Goal: Task Accomplishment & Management: Manage account settings

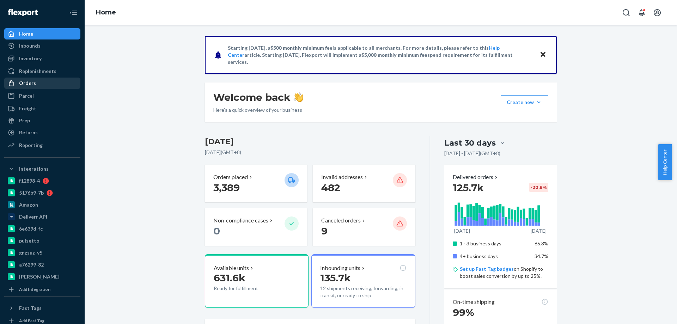
click at [39, 81] on div "Orders" at bounding box center [42, 83] width 75 height 10
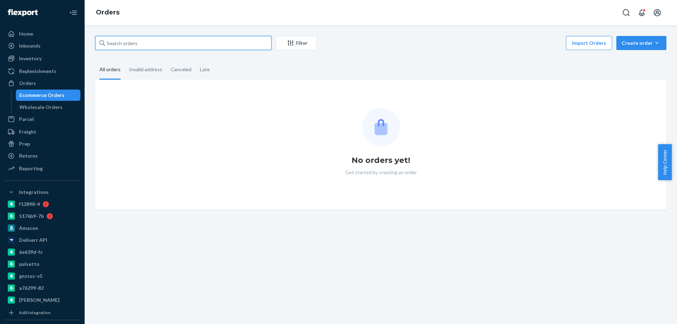
click at [136, 41] on input "text" at bounding box center [183, 43] width 176 height 14
paste input "4034367"
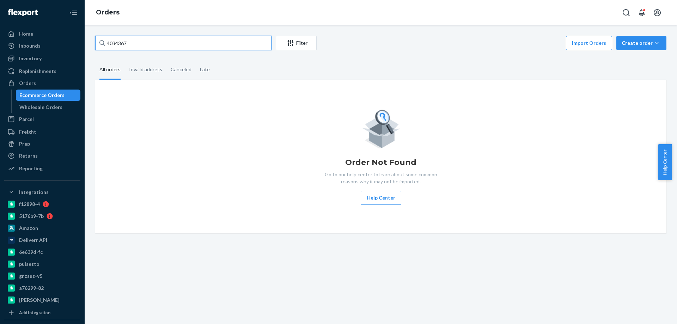
click at [116, 44] on input "4034367" at bounding box center [183, 43] width 176 height 14
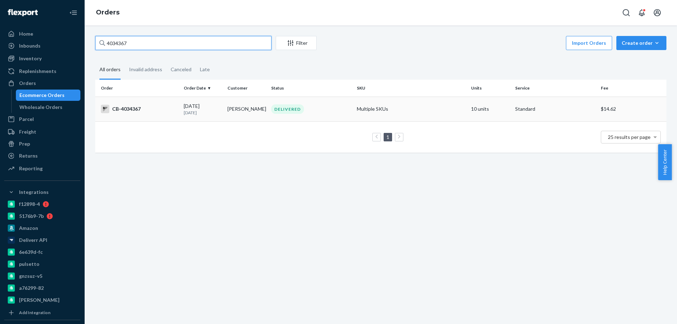
type input "4034367"
click at [239, 113] on td "Joe Price" at bounding box center [247, 109] width 44 height 25
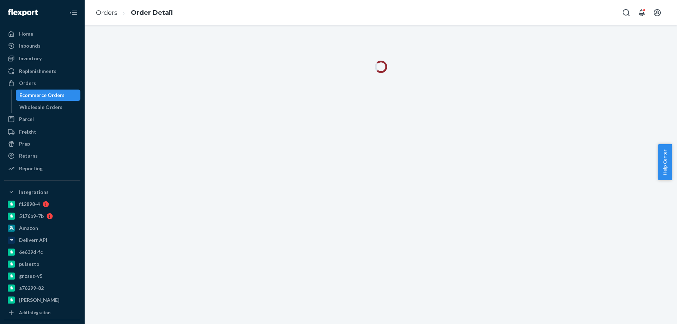
click at [295, 244] on div at bounding box center [381, 174] width 592 height 299
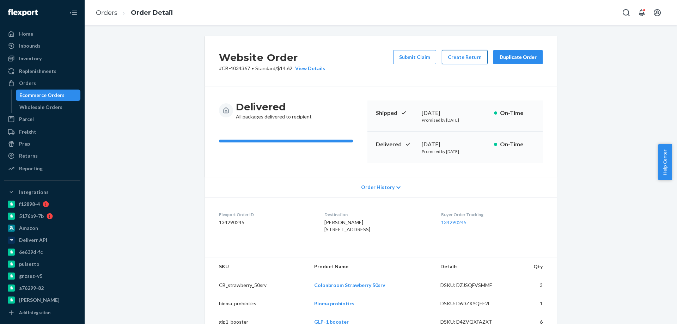
click at [469, 55] on button "Create Return" at bounding box center [465, 57] width 46 height 14
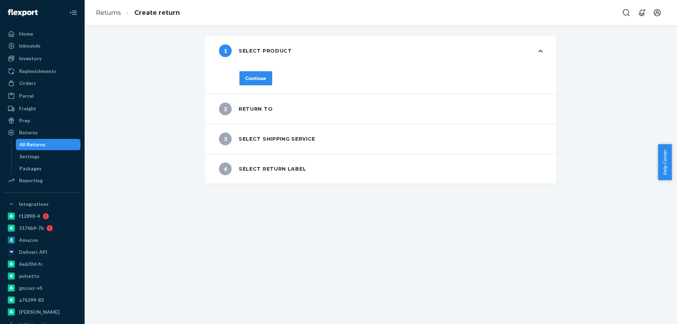
click at [253, 76] on div "Continue" at bounding box center [255, 78] width 21 height 7
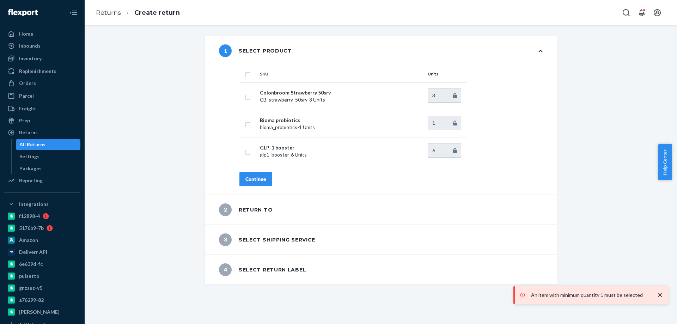
click at [245, 75] on input "checkbox" at bounding box center [248, 73] width 6 height 7
checkbox input "true"
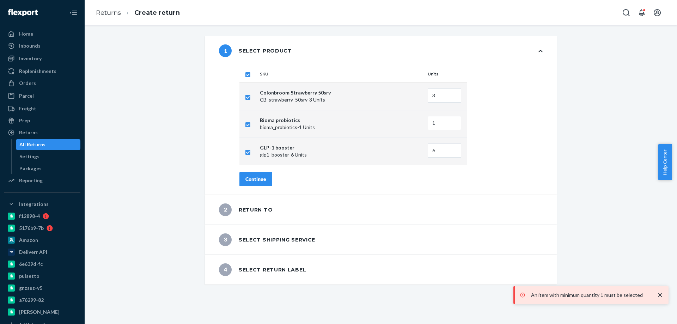
click at [247, 98] on input "checkbox" at bounding box center [248, 96] width 6 height 7
checkbox input "false"
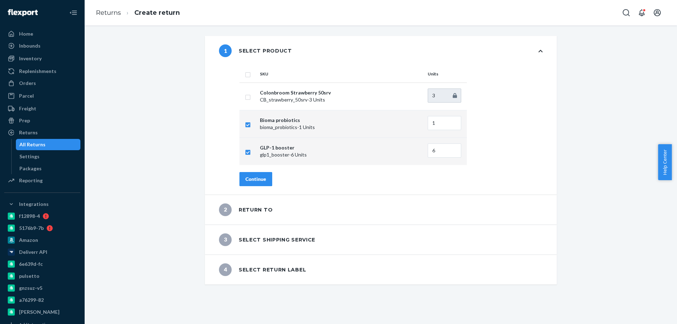
click at [259, 179] on div "Continue" at bounding box center [255, 179] width 21 height 7
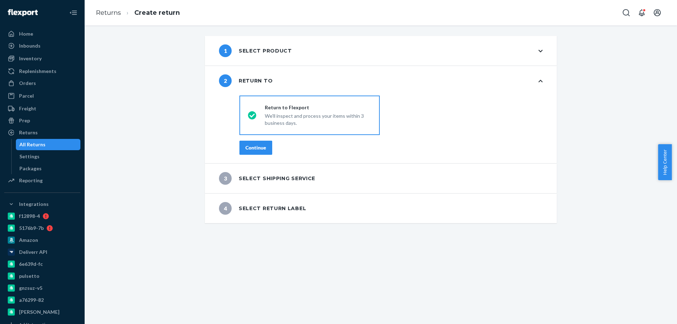
click at [259, 148] on div "Continue" at bounding box center [255, 147] width 21 height 7
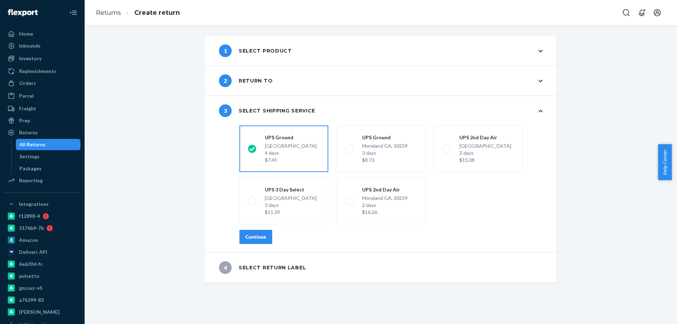
click at [252, 239] on div "Continue" at bounding box center [255, 236] width 21 height 7
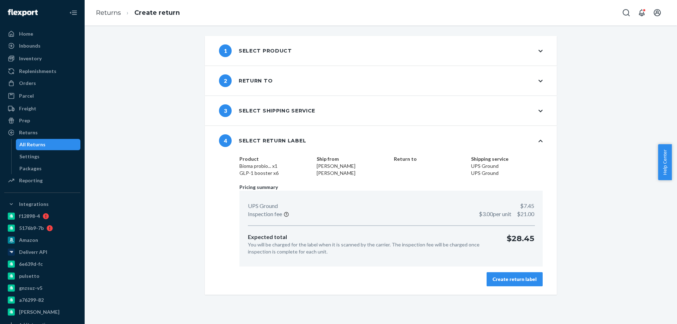
click at [525, 276] on div "Create return label" at bounding box center [514, 279] width 44 height 7
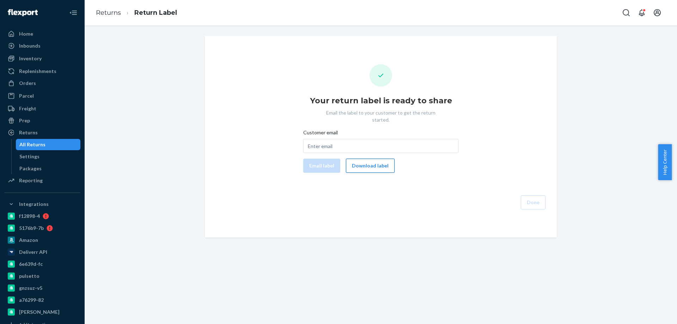
click at [359, 162] on button "Download label" at bounding box center [370, 166] width 49 height 14
click at [42, 84] on div "Orders" at bounding box center [42, 83] width 75 height 10
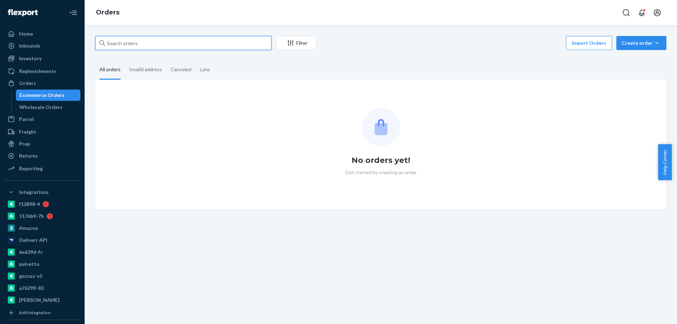
click at [117, 38] on input "text" at bounding box center [183, 43] width 176 height 14
paste input "4034551"
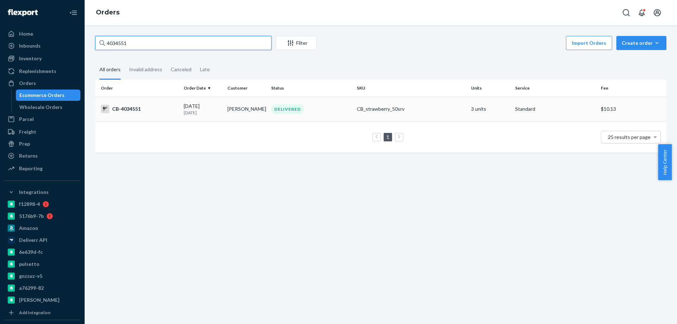
type input "4034551"
click at [225, 112] on td "Joe Price" at bounding box center [247, 109] width 44 height 25
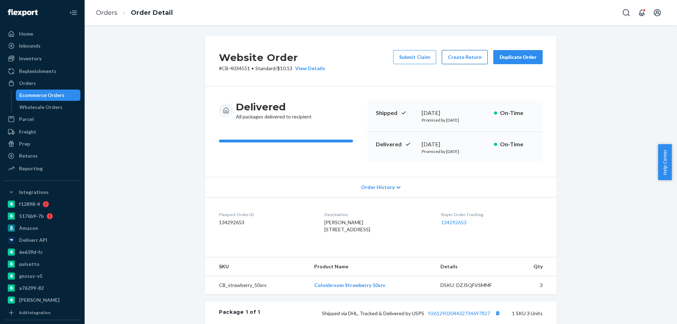
click at [469, 59] on button "Create Return" at bounding box center [465, 57] width 46 height 14
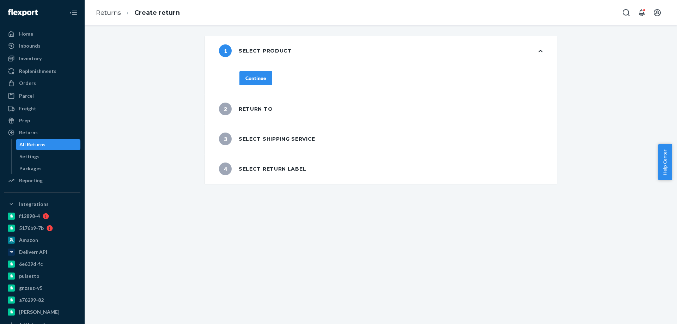
click at [261, 84] on button "Continue" at bounding box center [255, 78] width 33 height 14
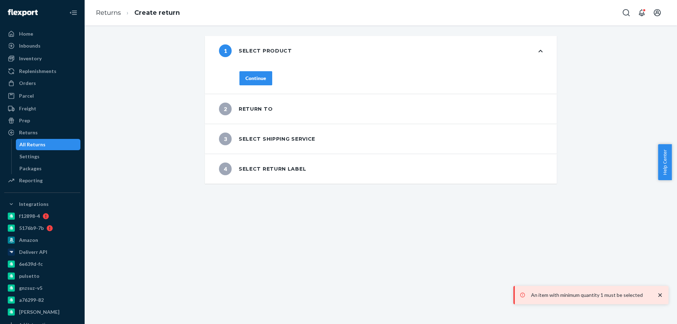
click at [256, 75] on div "Continue" at bounding box center [255, 78] width 21 height 7
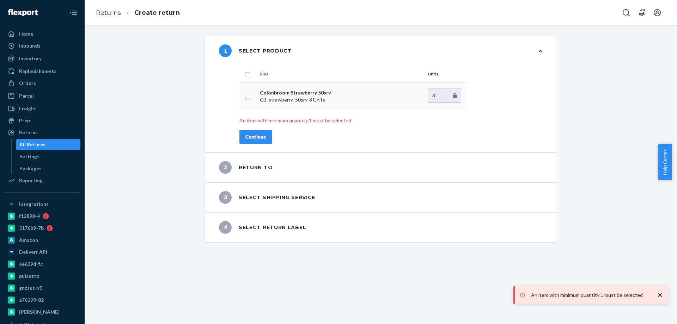
click at [245, 97] on input "checkbox" at bounding box center [248, 96] width 6 height 7
checkbox input "true"
click at [248, 135] on div "Continue" at bounding box center [255, 136] width 21 height 7
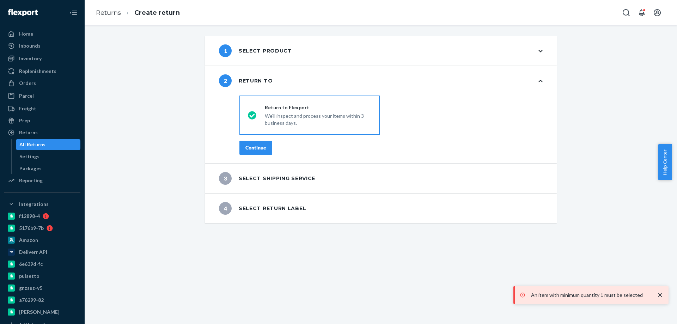
click at [262, 149] on div "Continue" at bounding box center [255, 147] width 21 height 7
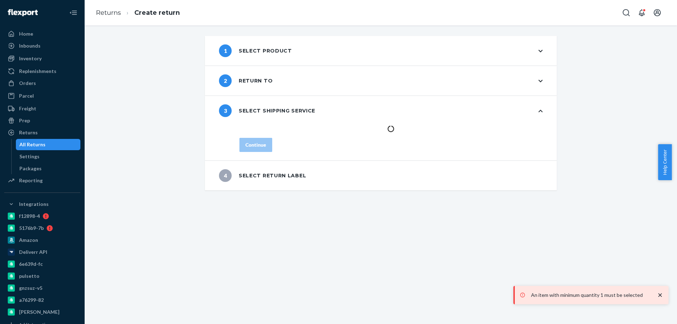
click at [266, 258] on div "1 Select product 2 Return to 3 Select shipping service Continue 4 Select return…" at bounding box center [381, 174] width 592 height 299
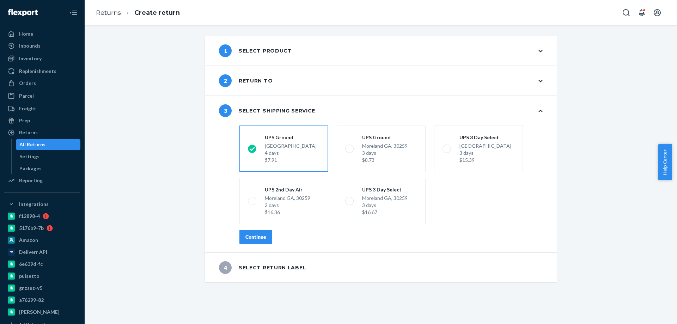
click at [262, 235] on div "Continue" at bounding box center [255, 236] width 21 height 7
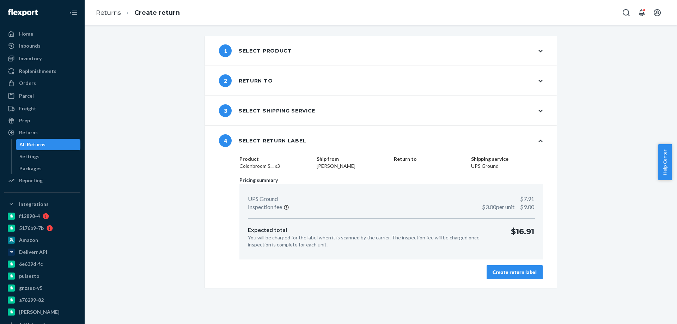
click at [491, 272] on button "Create return label" at bounding box center [514, 272] width 56 height 14
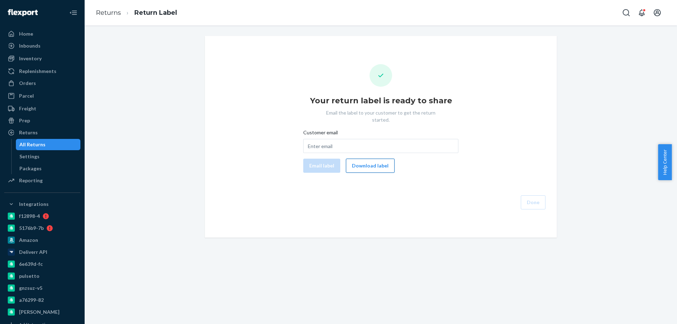
drag, startPoint x: 364, startPoint y: 164, endPoint x: 363, endPoint y: 160, distance: 4.0
click at [364, 164] on button "Download label" at bounding box center [370, 166] width 49 height 14
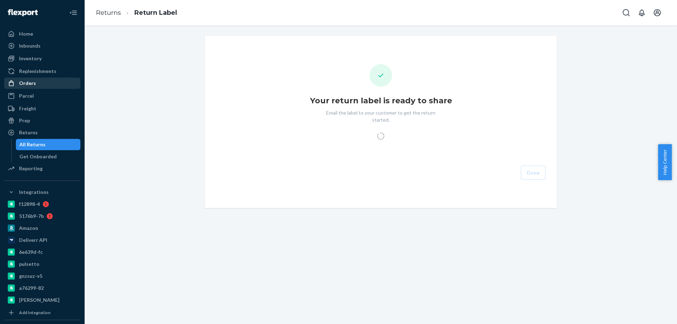
click at [48, 85] on div "Orders" at bounding box center [42, 83] width 75 height 10
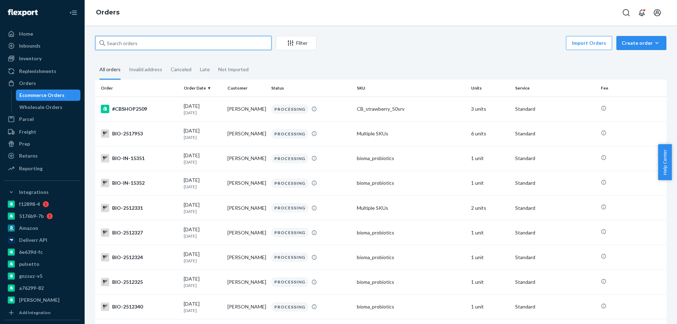
click at [137, 44] on input "text" at bounding box center [183, 43] width 176 height 14
paste input "BKOLKLHKEG"
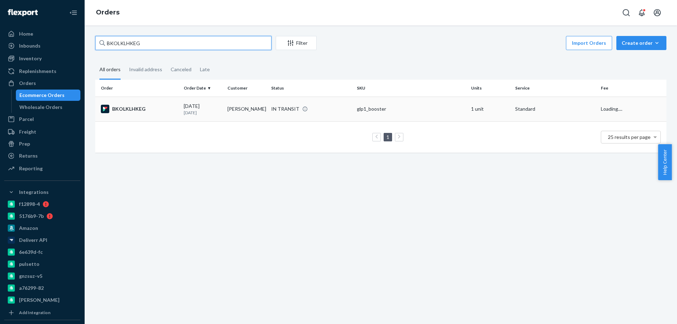
type input "BKOLKLHKEG"
click at [239, 115] on td "[PERSON_NAME]" at bounding box center [247, 109] width 44 height 25
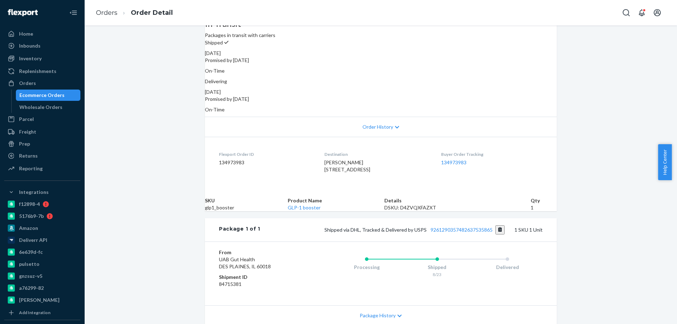
scroll to position [70, 0]
click at [456, 232] on link "9261290357482637535865" at bounding box center [461, 229] width 62 height 6
